Goal: Task Accomplishment & Management: Manage account settings

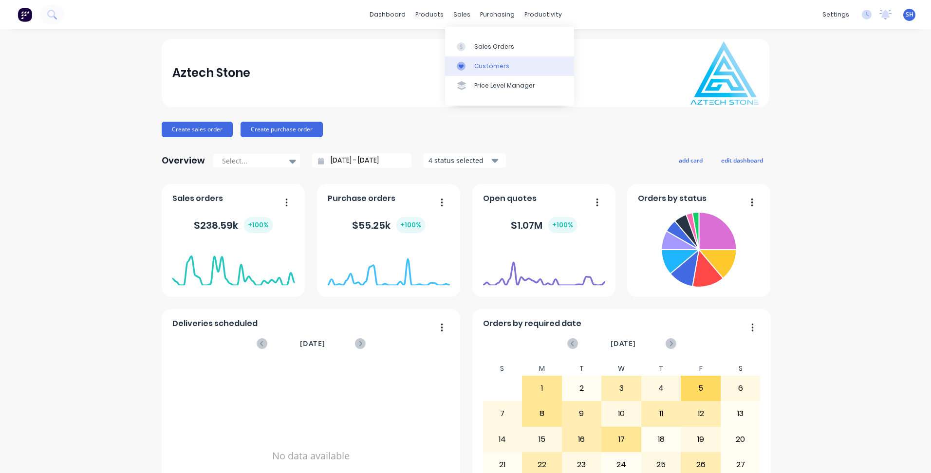
click at [494, 57] on link "Customers" at bounding box center [509, 65] width 129 height 19
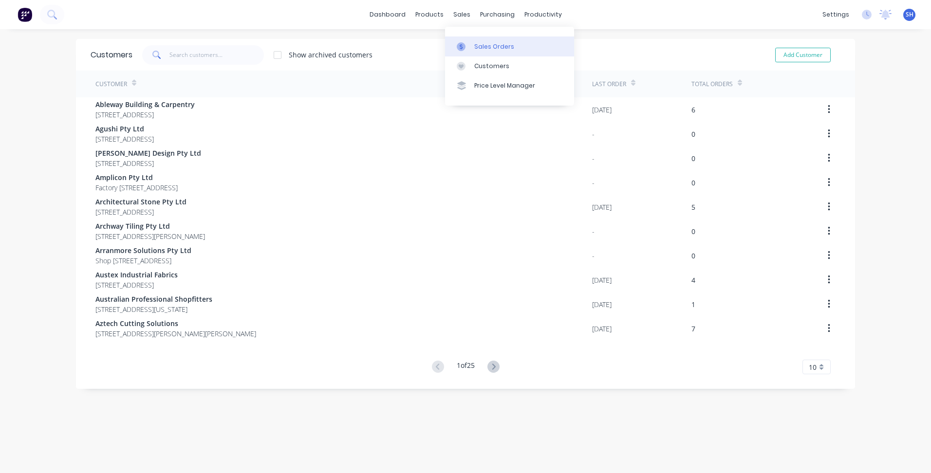
click at [482, 40] on link "Sales Orders" at bounding box center [509, 46] width 129 height 19
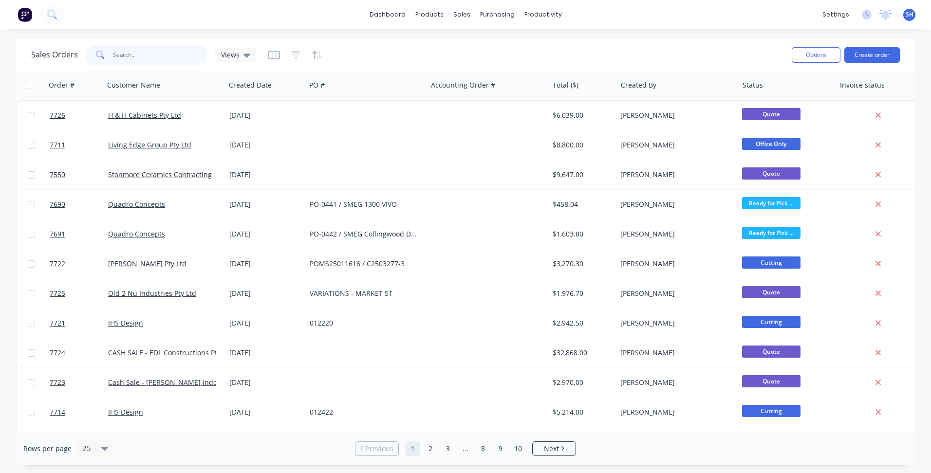
click at [118, 55] on input "text" at bounding box center [160, 54] width 95 height 19
type input "[PERSON_NAME]"
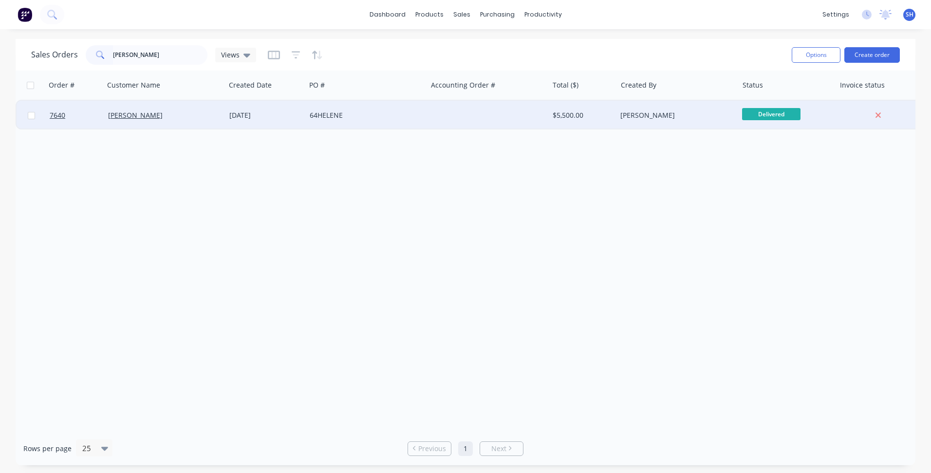
click at [261, 118] on div "[DATE]" at bounding box center [265, 116] width 73 height 10
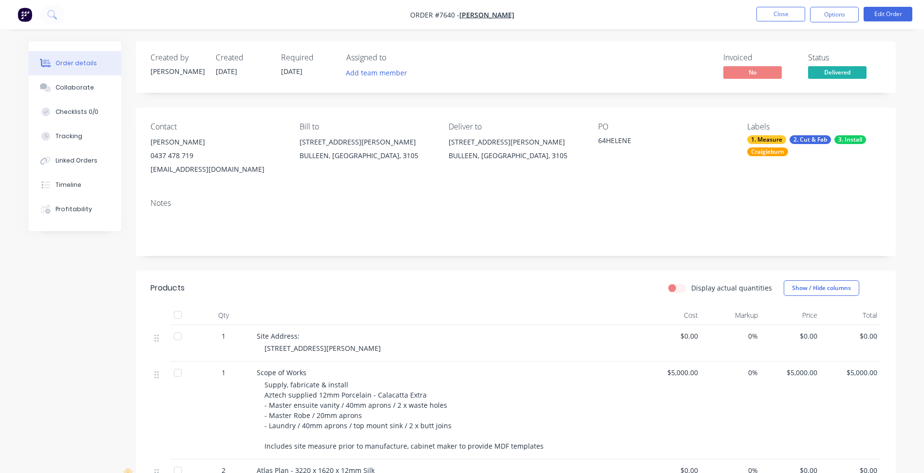
drag, startPoint x: 413, startPoint y: 19, endPoint x: 483, endPoint y: 23, distance: 70.3
click at [483, 23] on nav "Order #7640 - [PERSON_NAME] Close Options Edit Order" at bounding box center [462, 14] width 924 height 29
click at [525, 12] on nav "Order #7640 - [PERSON_NAME] Close Options Edit Order" at bounding box center [462, 14] width 924 height 29
drag, startPoint x: 506, startPoint y: 15, endPoint x: 394, endPoint y: 21, distance: 111.7
click at [394, 21] on nav "Order #7640 - [PERSON_NAME] Close Options Edit Order" at bounding box center [462, 14] width 924 height 29
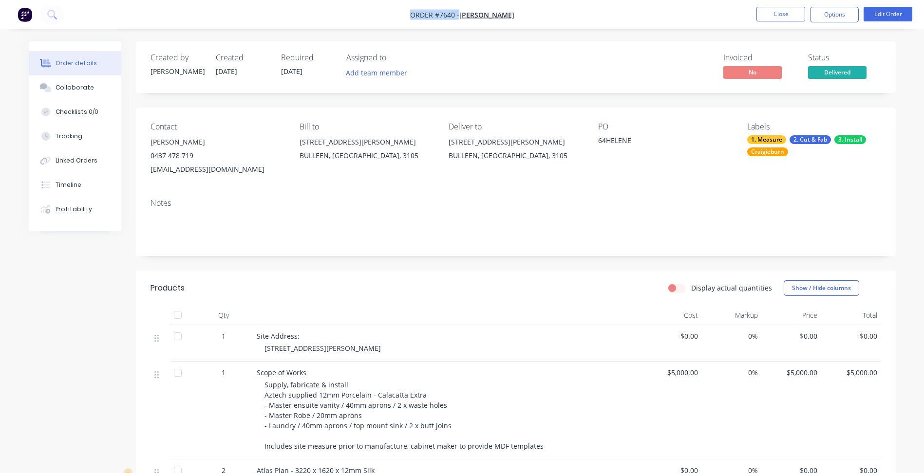
drag, startPoint x: 394, startPoint y: 21, endPoint x: 518, endPoint y: 25, distance: 123.8
click at [518, 25] on nav "Order #7640 - [PERSON_NAME] Close Options Edit Order" at bounding box center [462, 14] width 924 height 29
drag, startPoint x: 512, startPoint y: 18, endPoint x: 427, endPoint y: 19, distance: 85.2
click at [427, 19] on nav "Order #7640 - [PERSON_NAME] Close Options Edit Order" at bounding box center [462, 14] width 924 height 29
drag, startPoint x: 427, startPoint y: 19, endPoint x: 409, endPoint y: 18, distance: 18.0
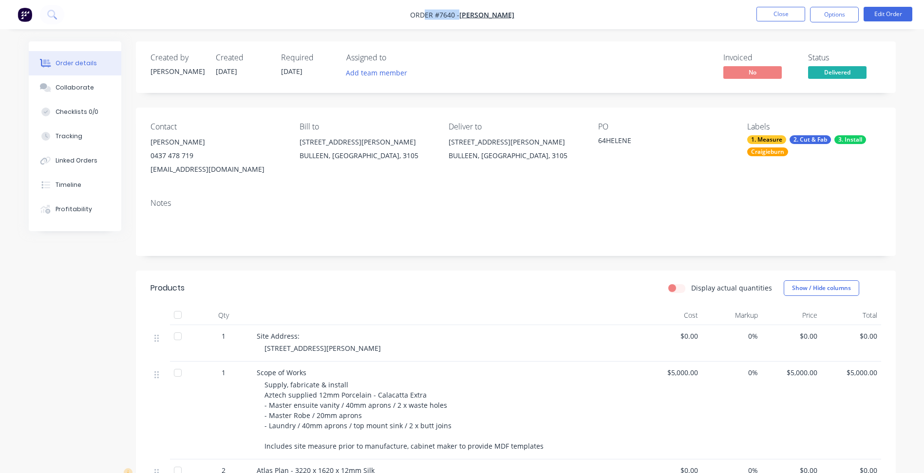
click at [409, 18] on nav "Order #7640 - [PERSON_NAME] Close Options Edit Order" at bounding box center [462, 14] width 924 height 29
click at [411, 18] on nav "Order #7640 - [PERSON_NAME] Close Options Edit Order" at bounding box center [462, 14] width 924 height 29
click at [414, 16] on nav "Order #7640 - [PERSON_NAME] Close Options Edit Order" at bounding box center [462, 14] width 924 height 29
copy div "Order #7640 - [PERSON_NAME] Close Options Edit Order"
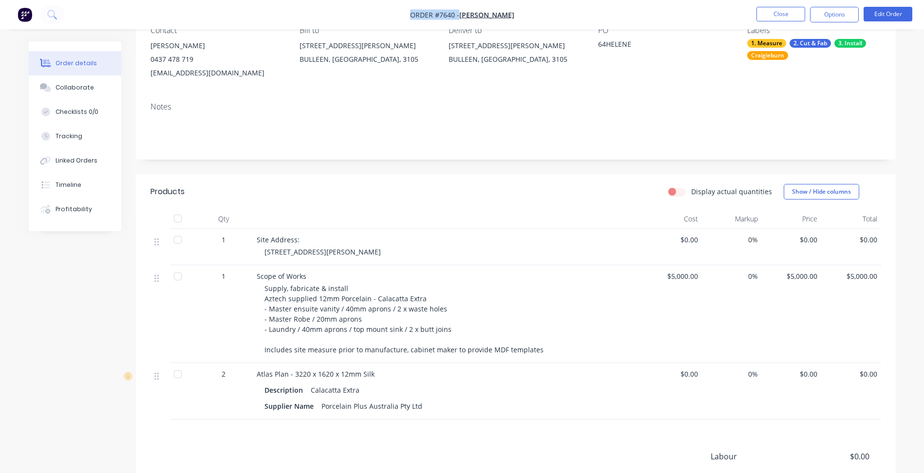
scroll to position [97, 0]
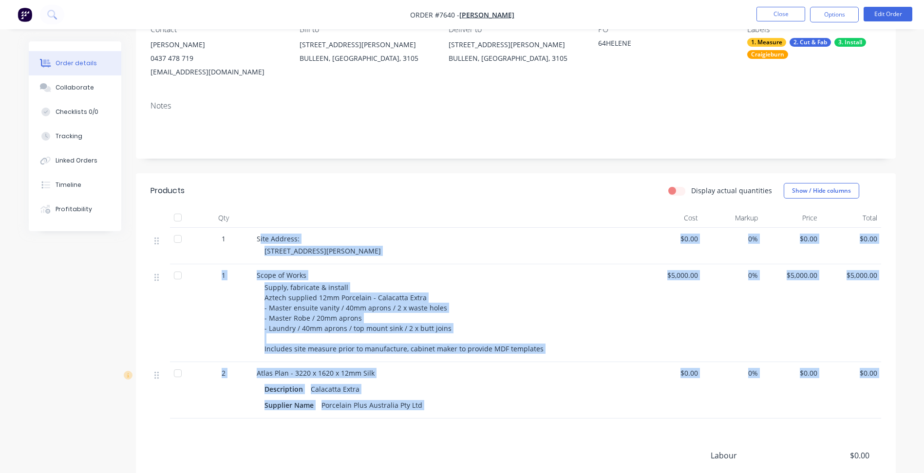
drag, startPoint x: 259, startPoint y: 239, endPoint x: 409, endPoint y: 422, distance: 236.8
click at [409, 422] on div "Products Display actual quantities Show / Hide columns Qty Cost Markup Price To…" at bounding box center [516, 375] width 760 height 404
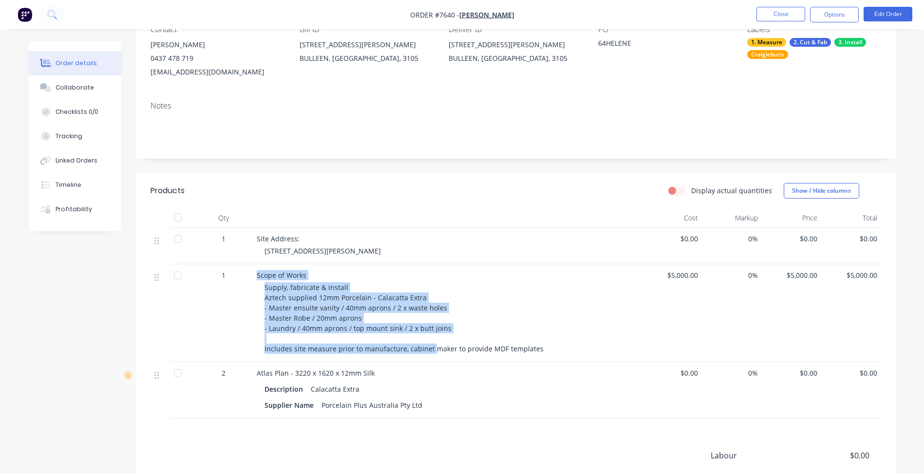
drag, startPoint x: 256, startPoint y: 276, endPoint x: 432, endPoint y: 359, distance: 194.8
click at [432, 359] on div "Scope of Works Supply, fabricate & install Aztech supplied 12mm Porcelain - Cal…" at bounding box center [448, 313] width 390 height 98
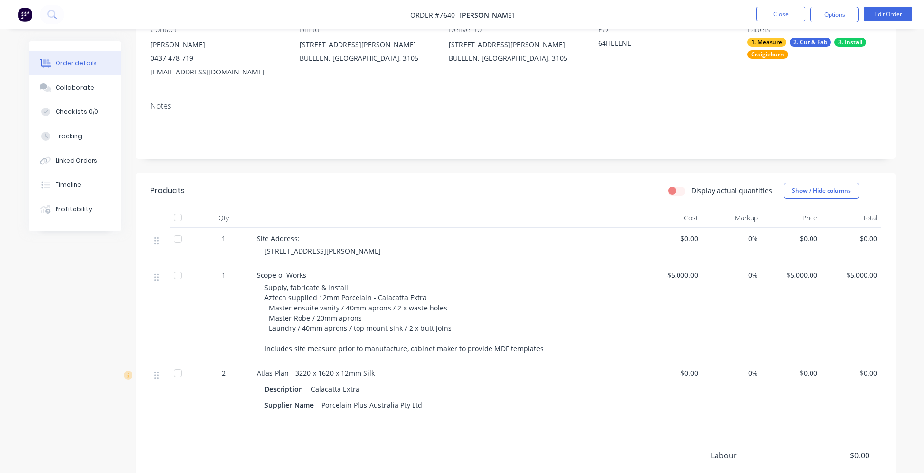
click at [434, 359] on div "Scope of Works Supply, fabricate & install Aztech supplied 12mm Porcelain - Cal…" at bounding box center [448, 313] width 390 height 98
click at [772, 14] on button "Close" at bounding box center [780, 14] width 49 height 15
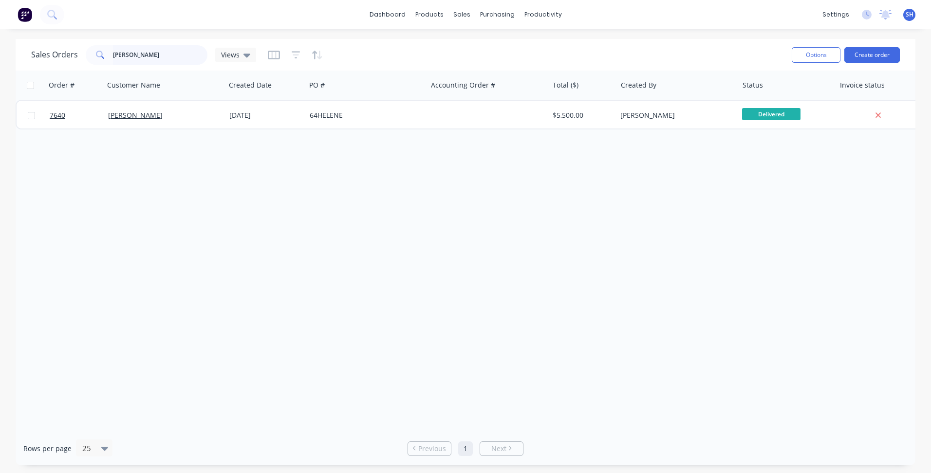
drag, startPoint x: 145, startPoint y: 61, endPoint x: 107, endPoint y: 61, distance: 38.0
click at [107, 61] on div "[PERSON_NAME]" at bounding box center [147, 54] width 122 height 19
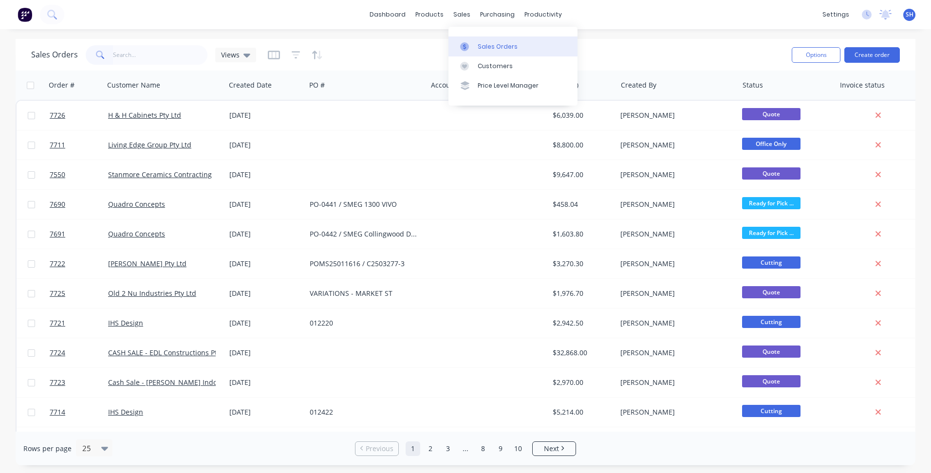
click at [488, 44] on div "Sales Orders" at bounding box center [498, 46] width 40 height 9
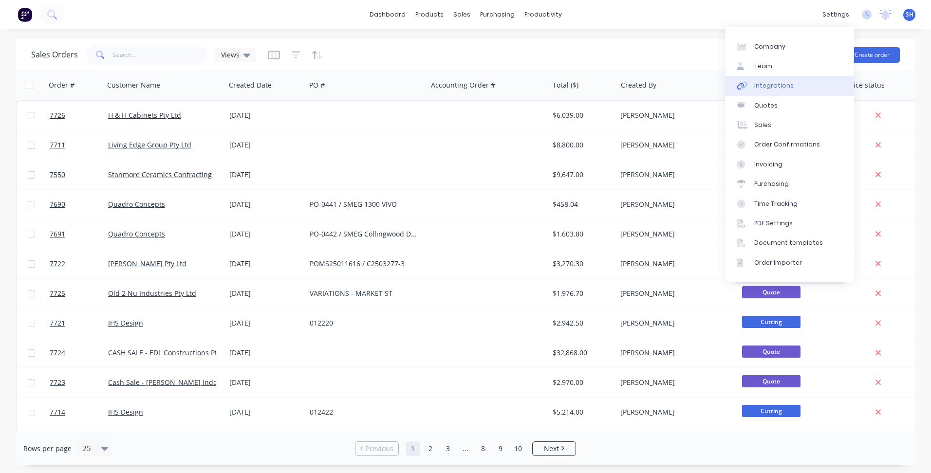
click at [792, 85] on link "Integrations" at bounding box center [789, 85] width 129 height 19
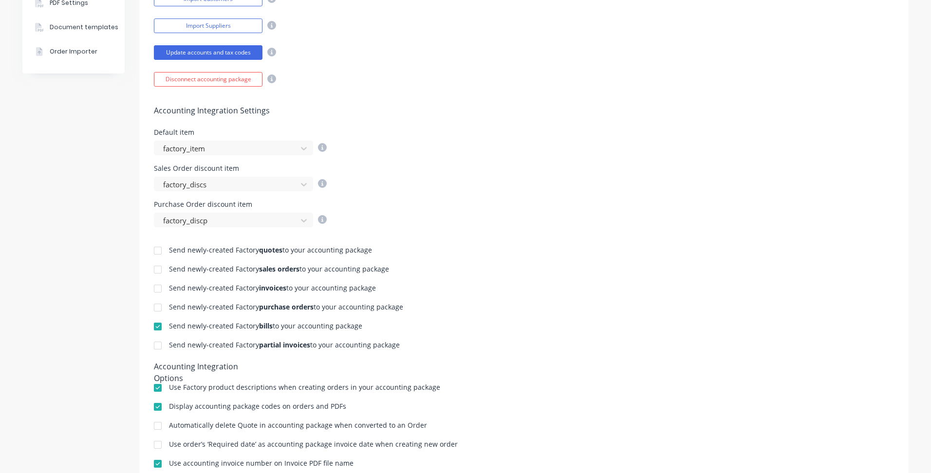
scroll to position [292, 0]
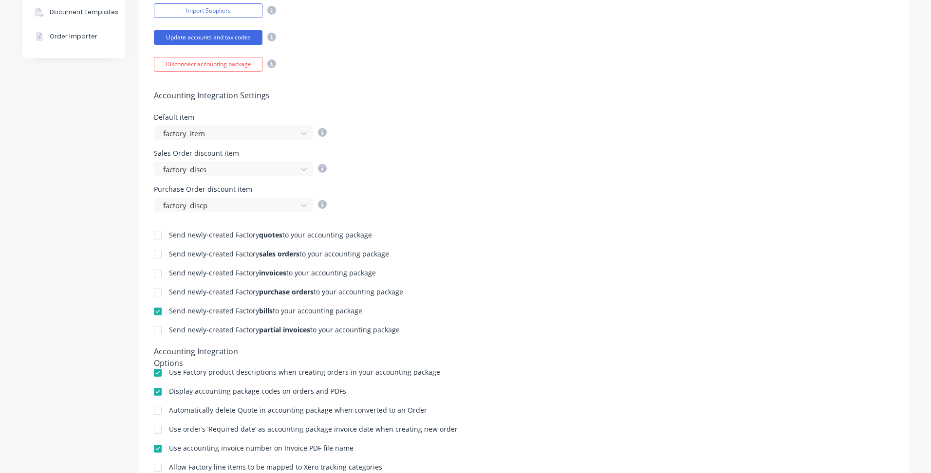
click at [157, 275] on div at bounding box center [157, 273] width 19 height 19
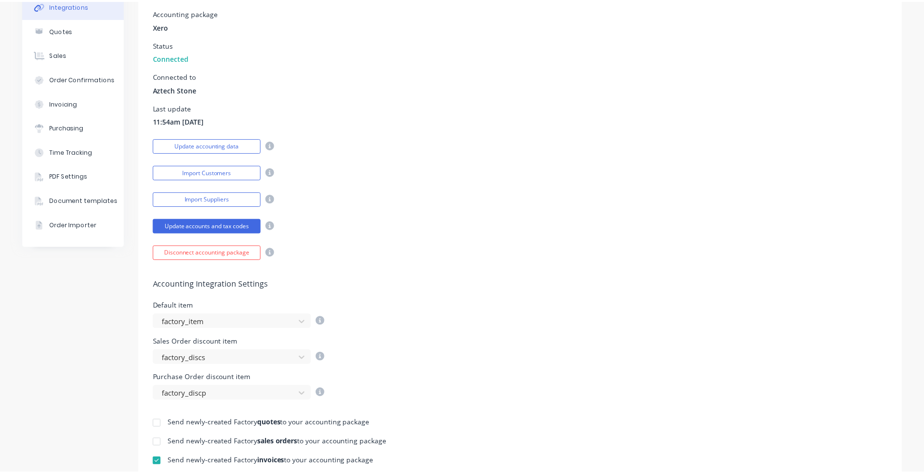
scroll to position [0, 0]
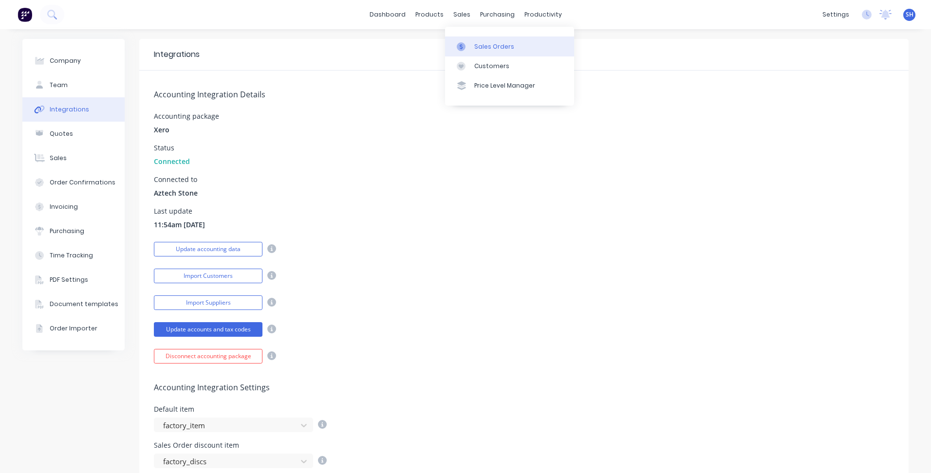
click at [475, 44] on div "Sales Orders" at bounding box center [494, 46] width 40 height 9
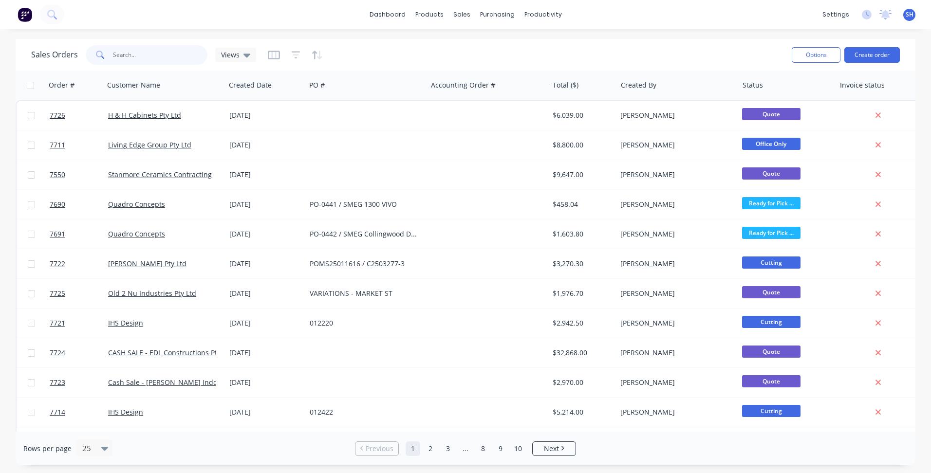
click at [155, 58] on input "text" at bounding box center [160, 54] width 95 height 19
click at [143, 56] on input "text" at bounding box center [160, 54] width 95 height 19
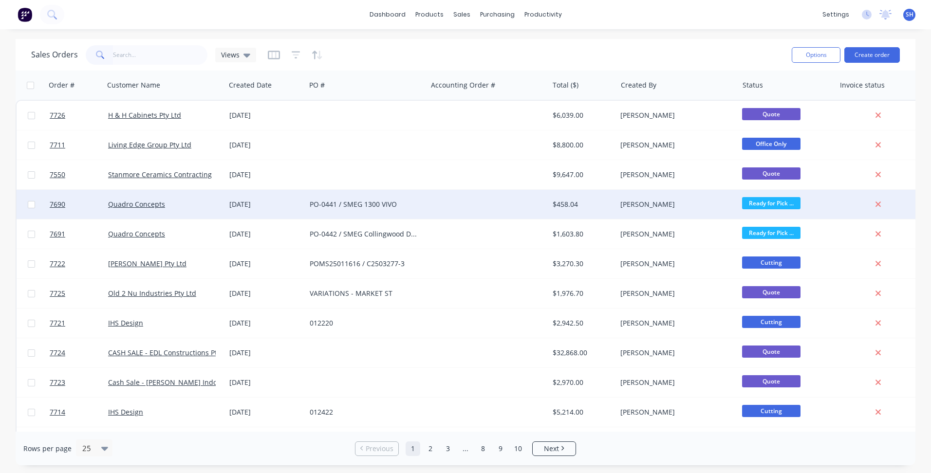
click at [425, 207] on div "PO-0441 / SMEG 1300 VIVO" at bounding box center [366, 204] width 121 height 29
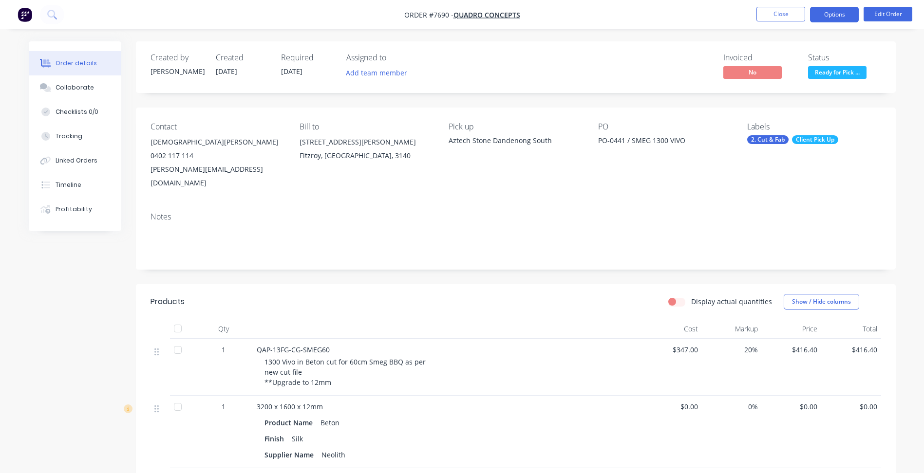
click at [827, 17] on button "Options" at bounding box center [834, 15] width 49 height 16
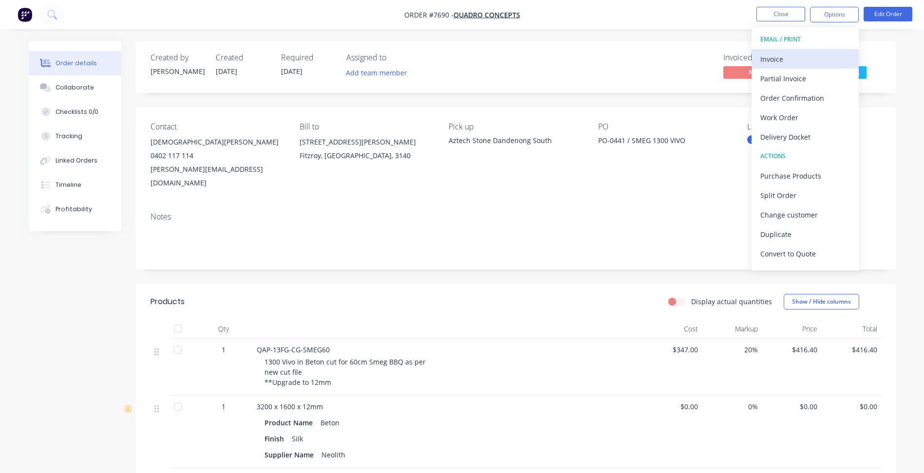
click at [802, 62] on div "Invoice" at bounding box center [805, 59] width 90 height 14
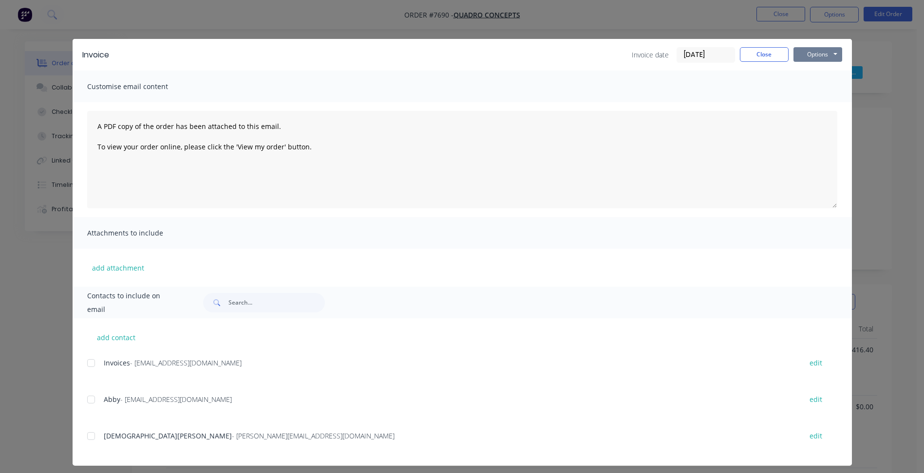
click at [825, 61] on button "Options" at bounding box center [817, 54] width 49 height 15
click at [817, 91] on button "Print" at bounding box center [824, 88] width 62 height 16
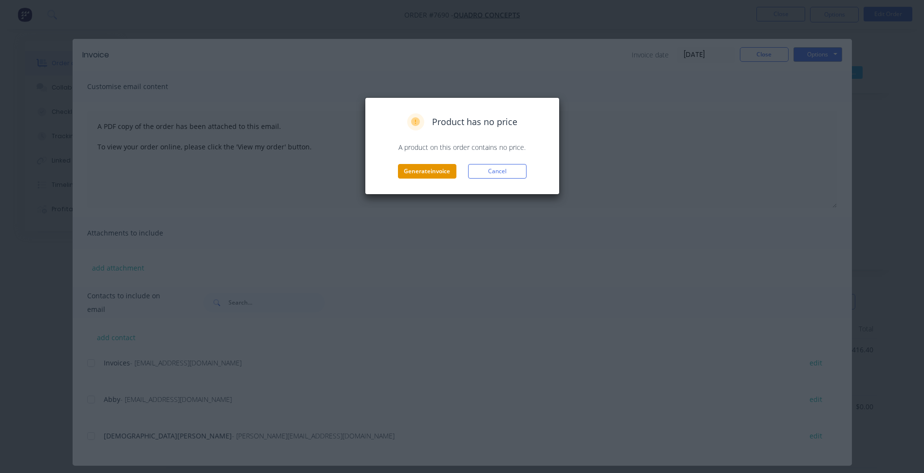
click at [419, 173] on button "Generate invoice" at bounding box center [427, 171] width 58 height 15
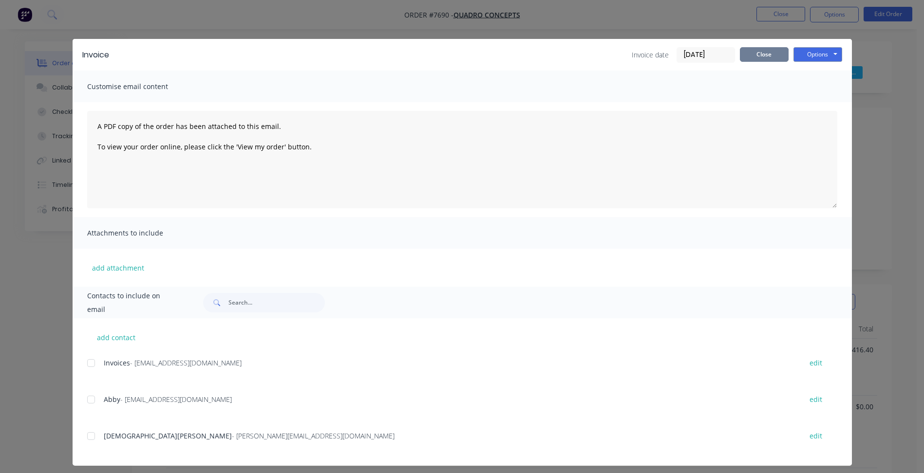
click at [748, 54] on button "Close" at bounding box center [764, 54] width 49 height 15
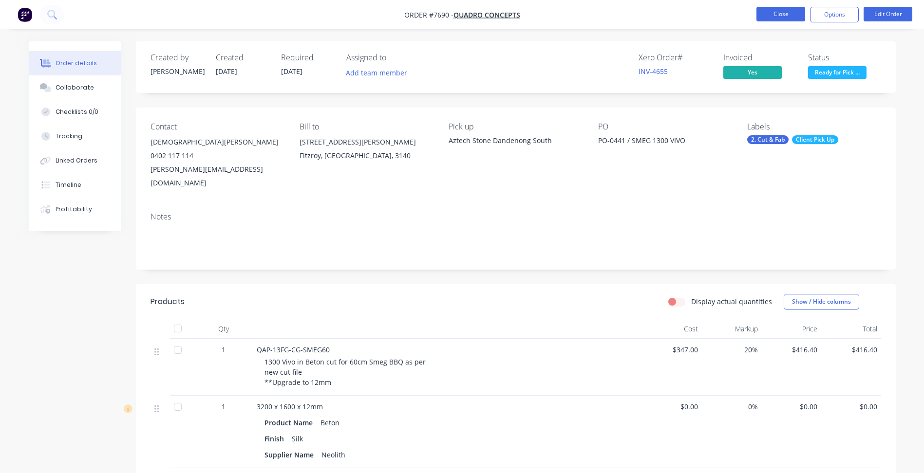
click at [771, 17] on button "Close" at bounding box center [780, 14] width 49 height 15
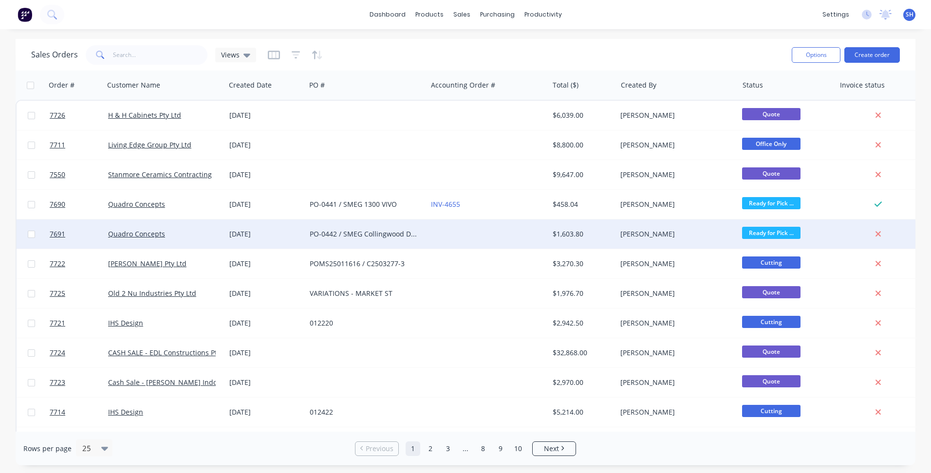
click at [446, 236] on div at bounding box center [487, 234] width 121 height 29
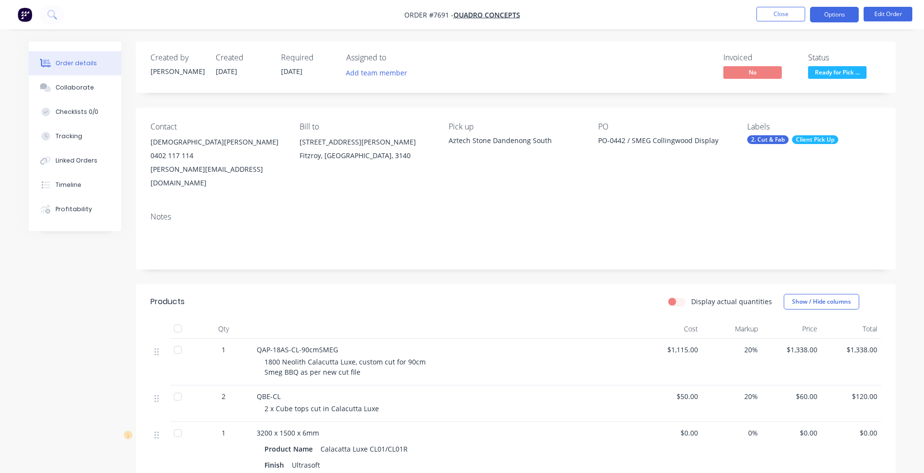
click at [827, 17] on button "Options" at bounding box center [834, 15] width 49 height 16
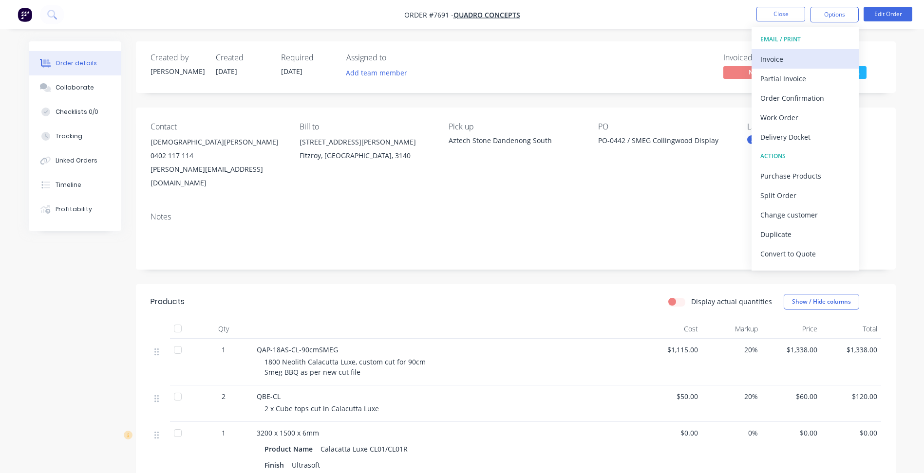
click at [807, 55] on div "Invoice" at bounding box center [805, 59] width 90 height 14
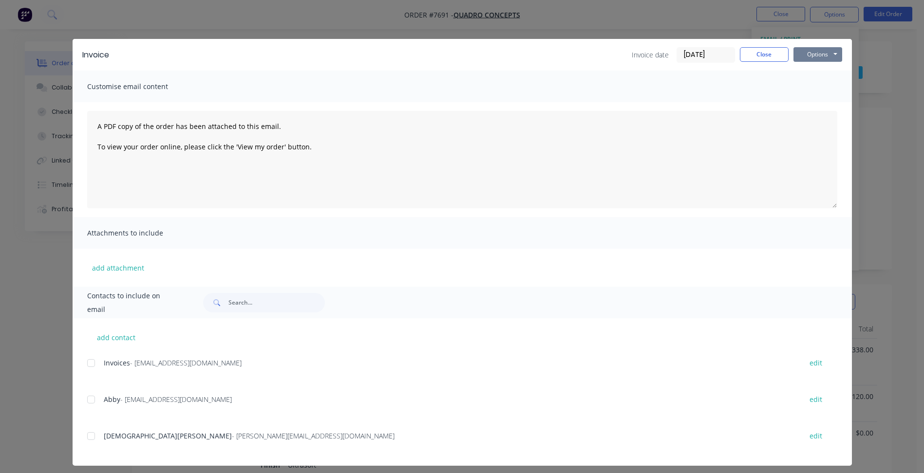
click at [799, 56] on button "Options" at bounding box center [817, 54] width 49 height 15
click at [809, 90] on button "Print" at bounding box center [824, 88] width 62 height 16
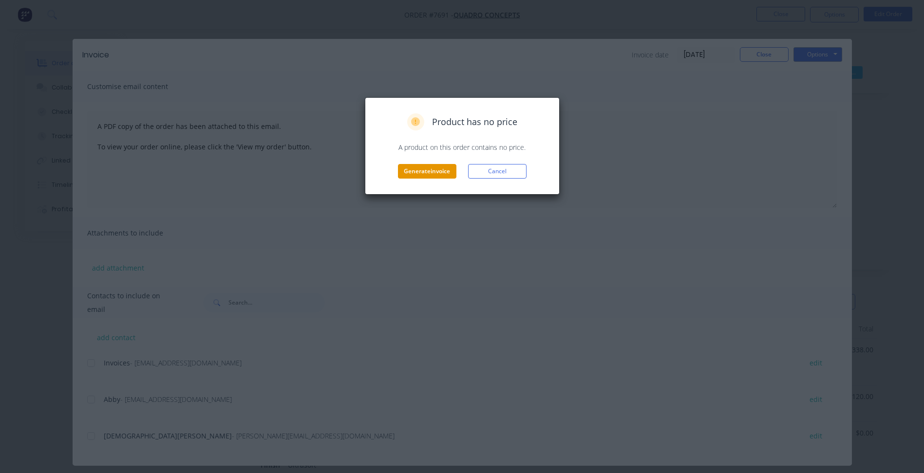
click at [438, 171] on button "Generate invoice" at bounding box center [427, 171] width 58 height 15
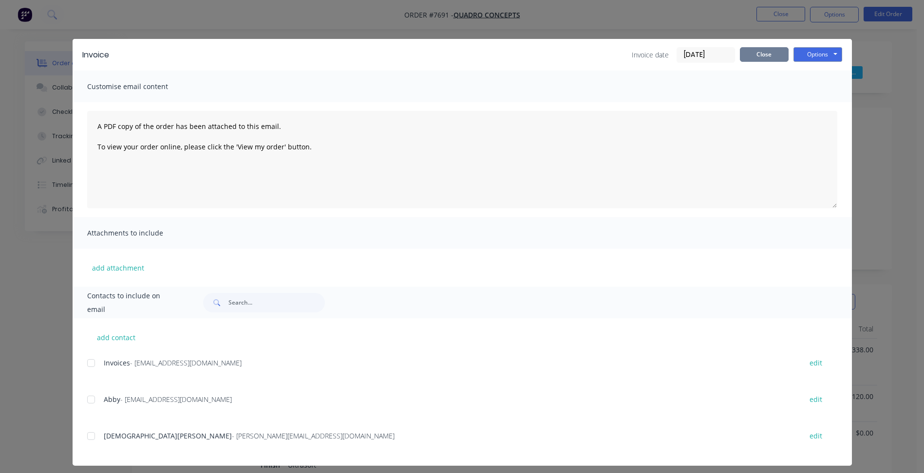
click at [750, 58] on button "Close" at bounding box center [764, 54] width 49 height 15
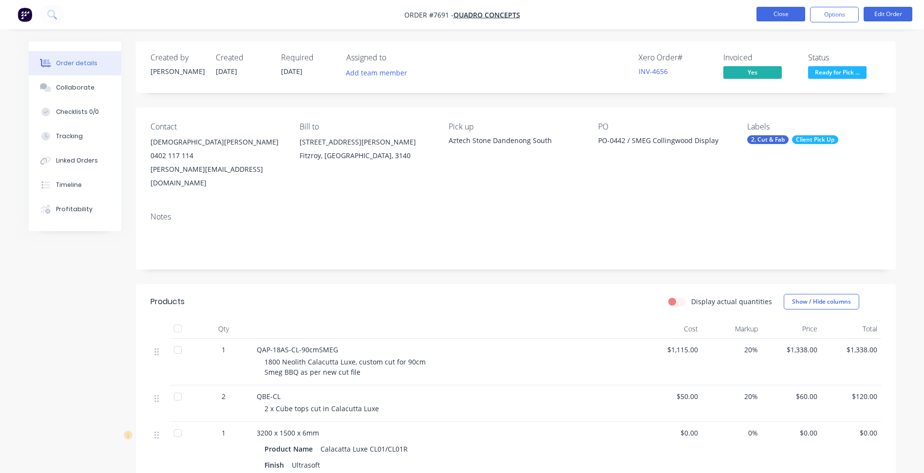
click at [775, 12] on button "Close" at bounding box center [780, 14] width 49 height 15
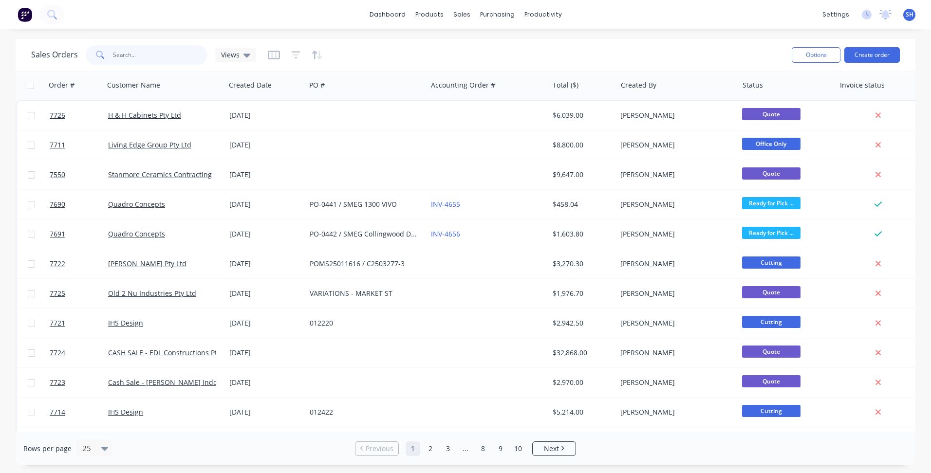
click at [129, 46] on input "text" at bounding box center [160, 54] width 95 height 19
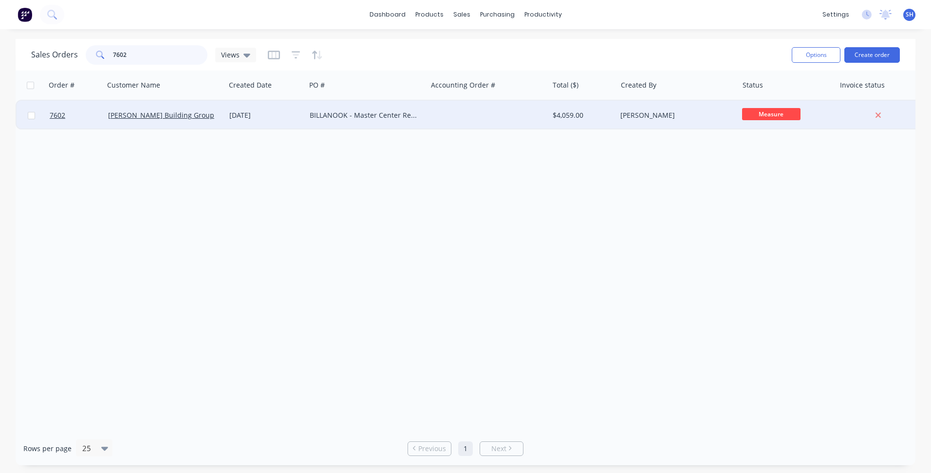
type input "7602"
click at [366, 120] on div "BILLANOOK - Master Center Reception" at bounding box center [366, 115] width 121 height 29
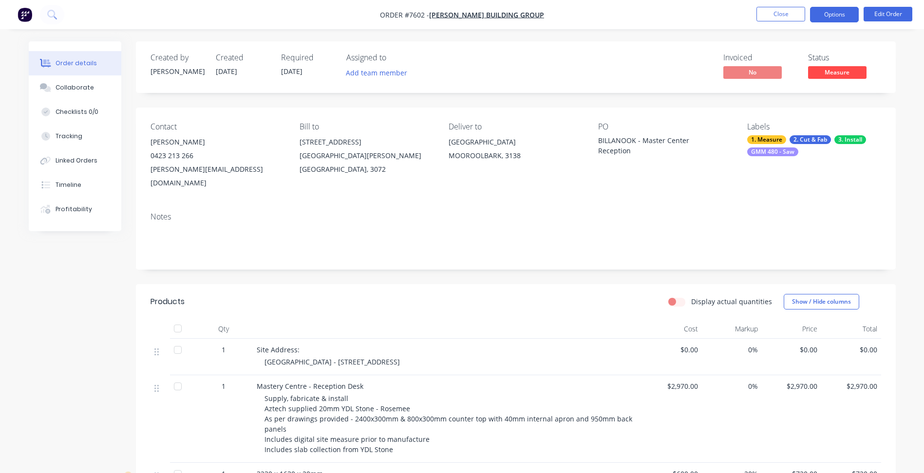
click at [833, 16] on button "Options" at bounding box center [834, 15] width 49 height 16
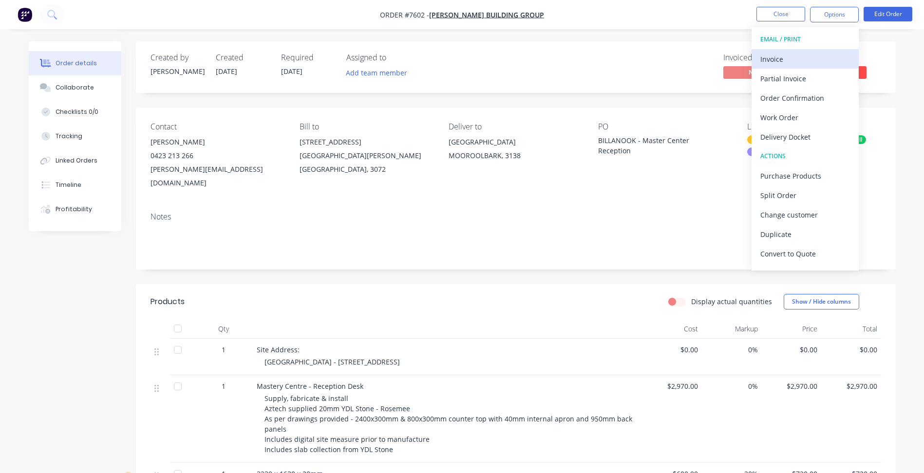
click at [777, 62] on div "Invoice" at bounding box center [805, 59] width 90 height 14
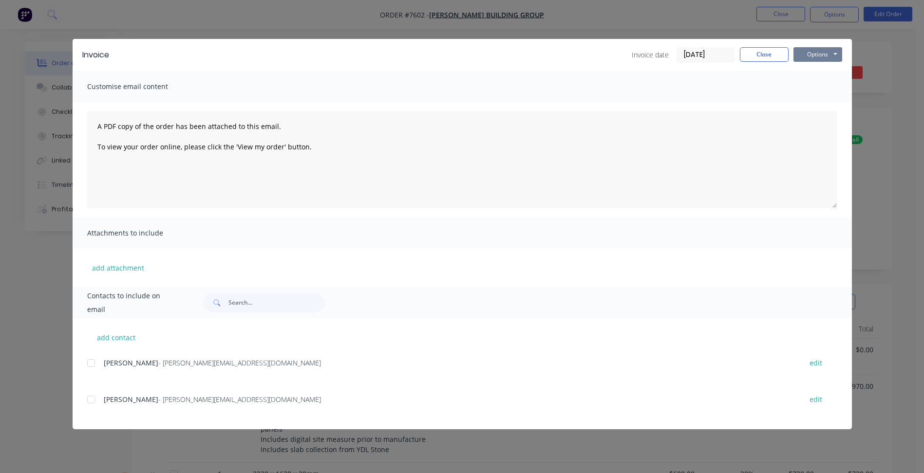
click at [817, 55] on button "Options" at bounding box center [817, 54] width 49 height 15
click at [809, 90] on button "Print" at bounding box center [824, 88] width 62 height 16
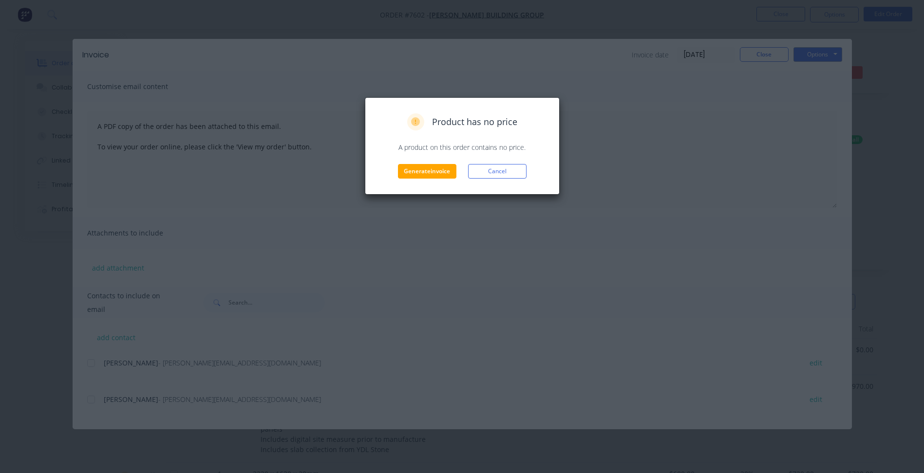
click at [429, 181] on div "Product has no price A product on this order contains no price. Generate invoic…" at bounding box center [462, 145] width 195 height 97
click at [422, 169] on button "Generate invoice" at bounding box center [427, 171] width 58 height 15
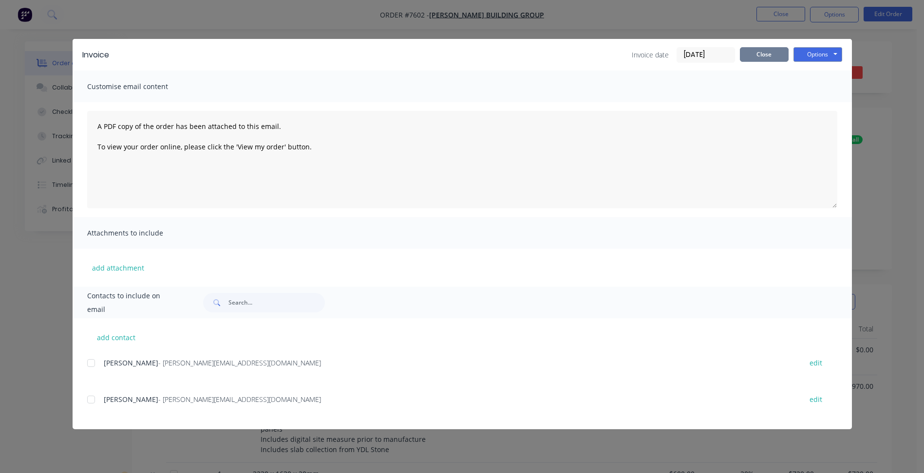
click at [743, 54] on button "Close" at bounding box center [764, 54] width 49 height 15
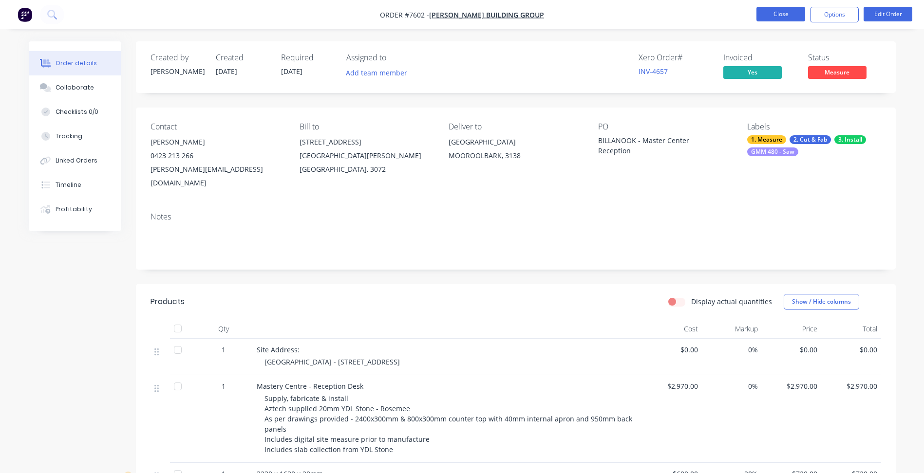
click at [780, 15] on button "Close" at bounding box center [780, 14] width 49 height 15
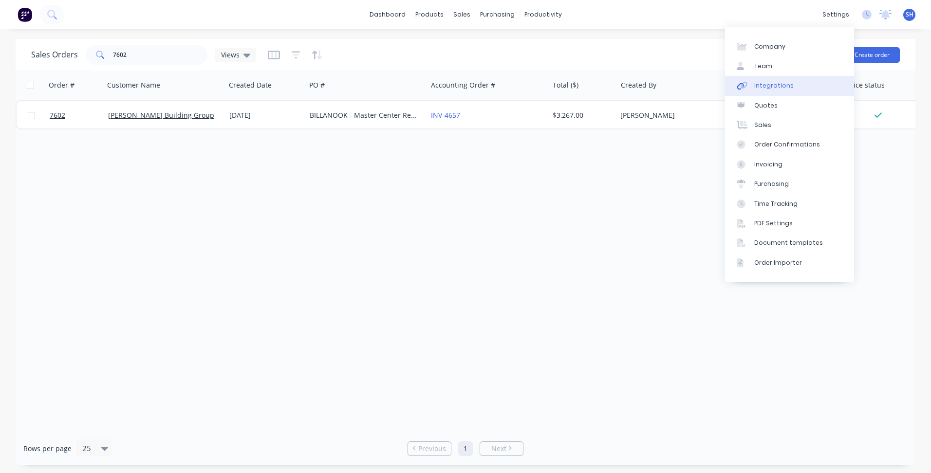
click at [806, 83] on link "Integrations" at bounding box center [789, 85] width 129 height 19
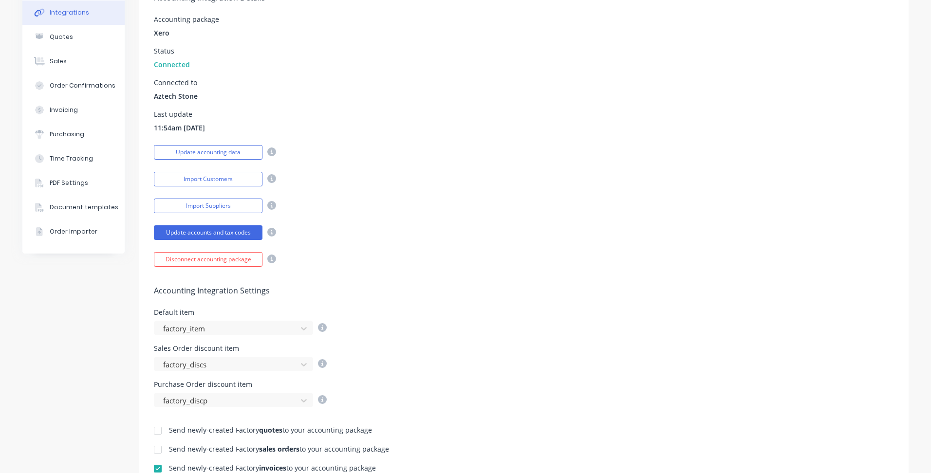
scroll to position [244, 0]
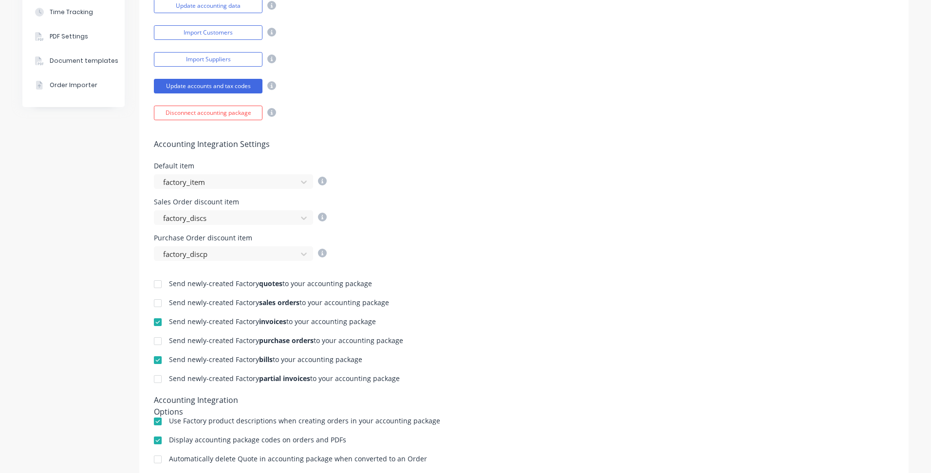
click at [156, 322] on div at bounding box center [157, 322] width 19 height 19
click at [582, 292] on div "Send newly-created Factory quotes to your accounting package Send newly-created…" at bounding box center [523, 401] width 769 height 280
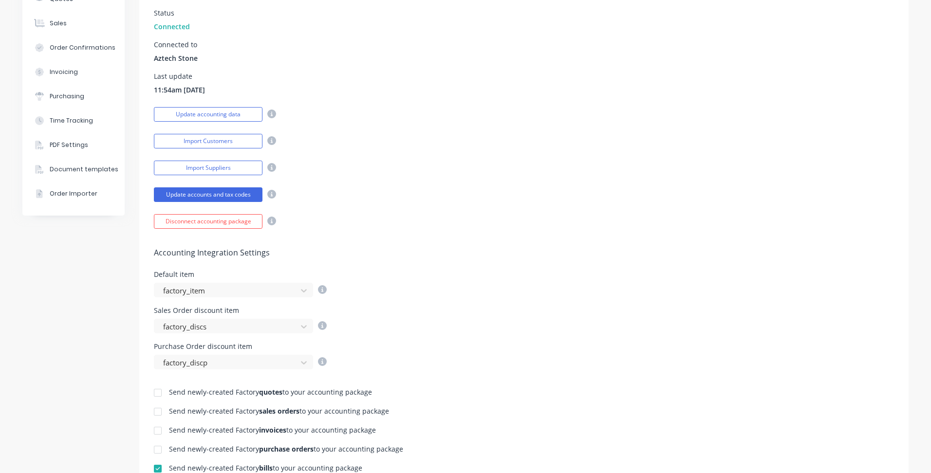
scroll to position [0, 0]
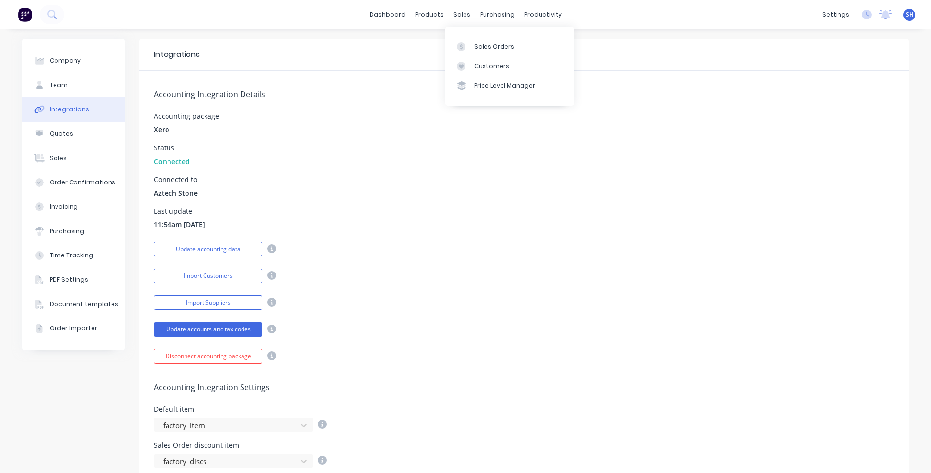
click at [460, 15] on div "sales" at bounding box center [462, 14] width 27 height 15
click at [474, 52] on link "Sales Orders" at bounding box center [509, 46] width 129 height 19
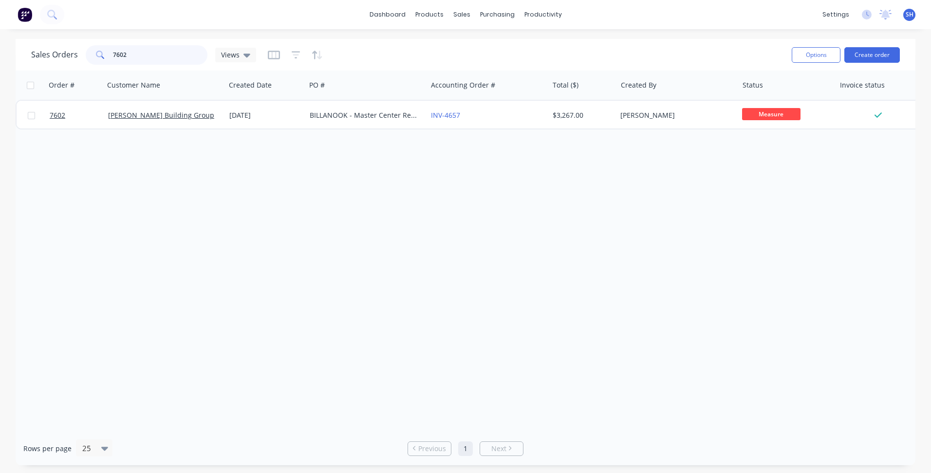
drag, startPoint x: 137, startPoint y: 54, endPoint x: 111, endPoint y: 55, distance: 26.3
click at [111, 55] on div "7602" at bounding box center [147, 54] width 122 height 19
type input "7514"
drag, startPoint x: 151, startPoint y: 53, endPoint x: 106, endPoint y: 54, distance: 45.3
click at [106, 54] on div "7514" at bounding box center [147, 54] width 122 height 19
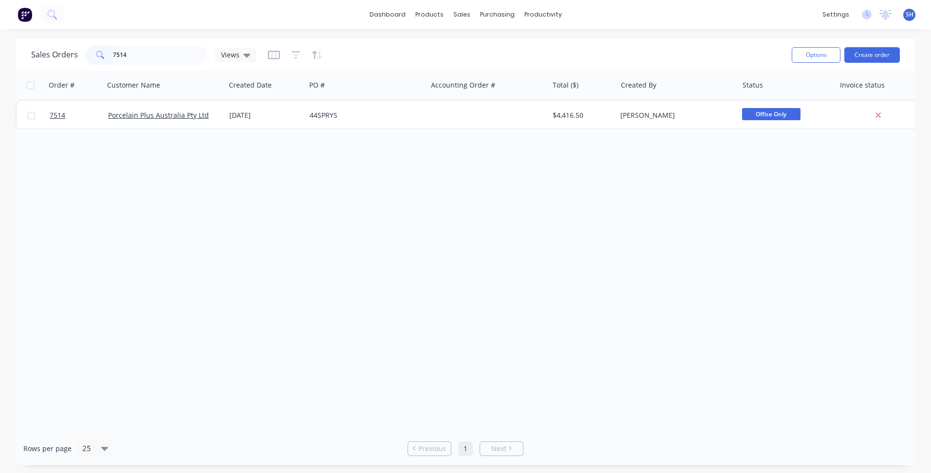
click at [173, 240] on div "Order # Customer Name Created Date PO # Accounting Order # Total ($) Created By…" at bounding box center [466, 251] width 900 height 361
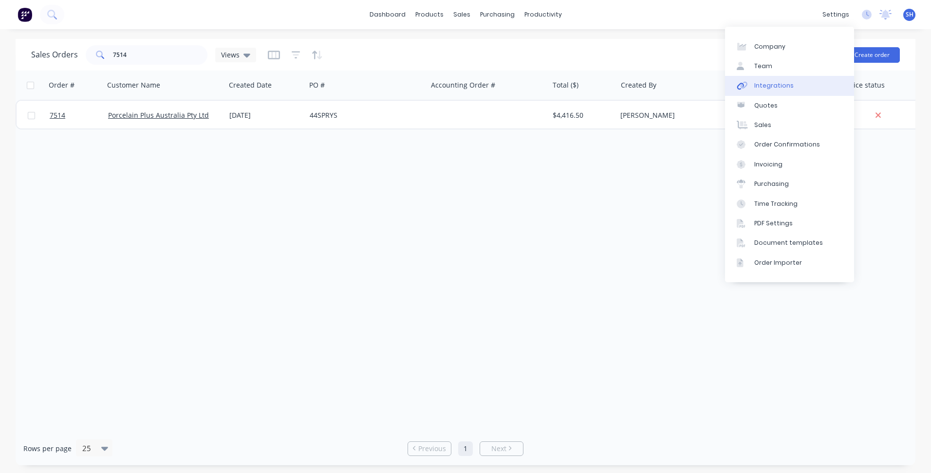
click at [797, 88] on link "Integrations" at bounding box center [789, 85] width 129 height 19
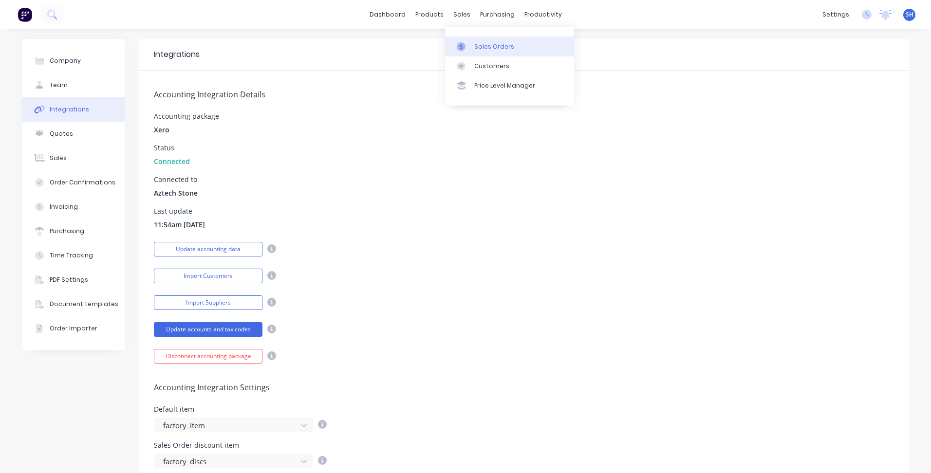
click at [493, 47] on div "Sales Orders" at bounding box center [494, 46] width 40 height 9
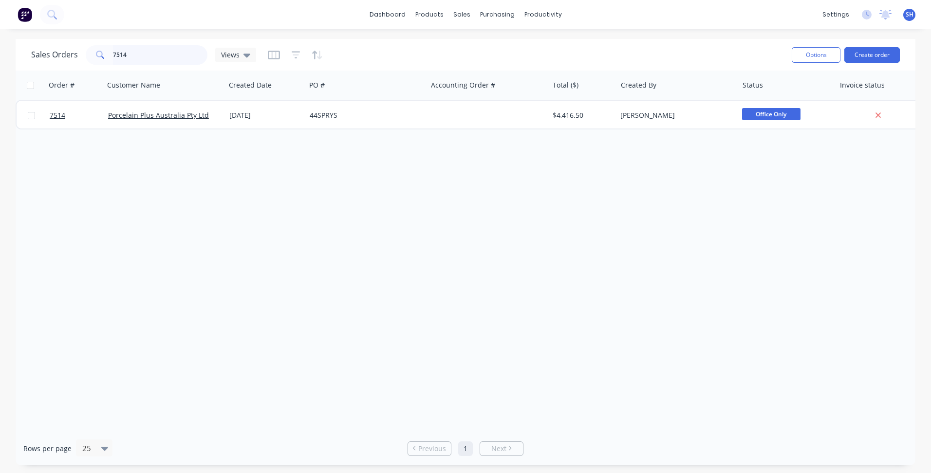
drag, startPoint x: 137, startPoint y: 51, endPoint x: 104, endPoint y: 51, distance: 33.6
click at [104, 51] on div "7514" at bounding box center [147, 54] width 122 height 19
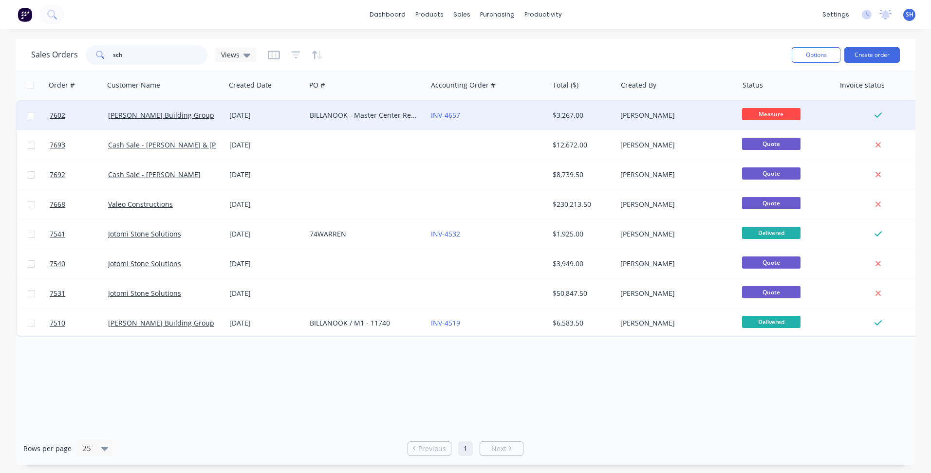
type input "sch"
click at [286, 116] on div "[DATE]" at bounding box center [265, 116] width 73 height 10
